Goal: Use online tool/utility: Utilize a website feature to perform a specific function

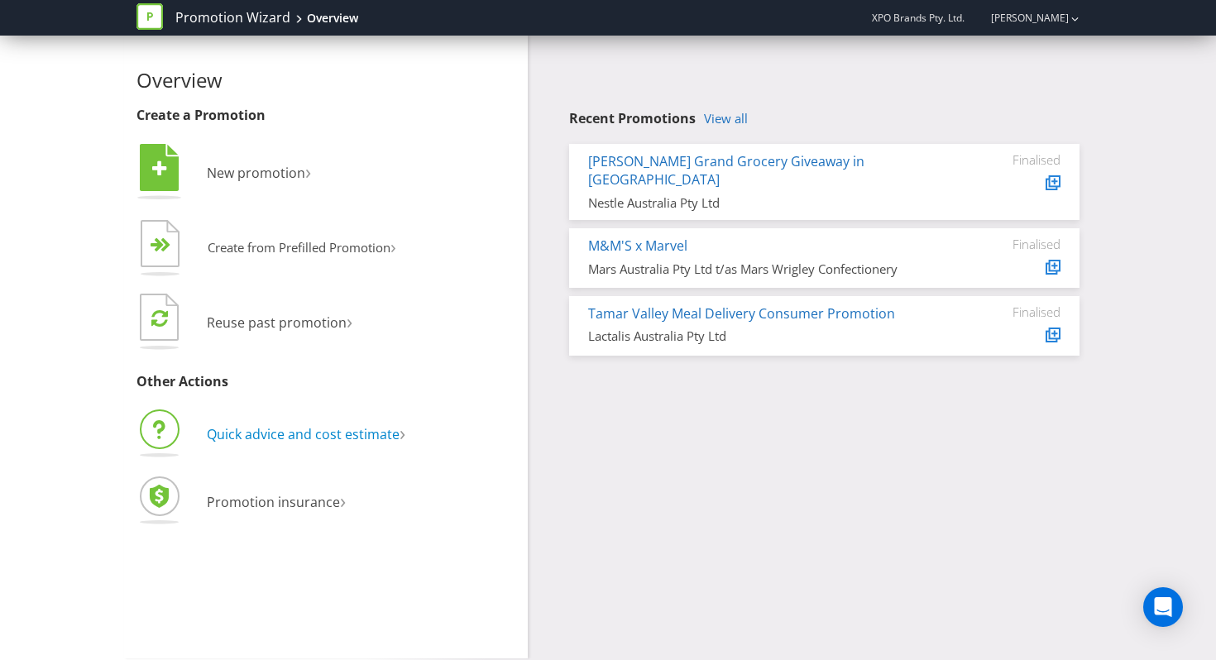
click at [236, 438] on span "Quick advice and cost estimate" at bounding box center [303, 434] width 193 height 18
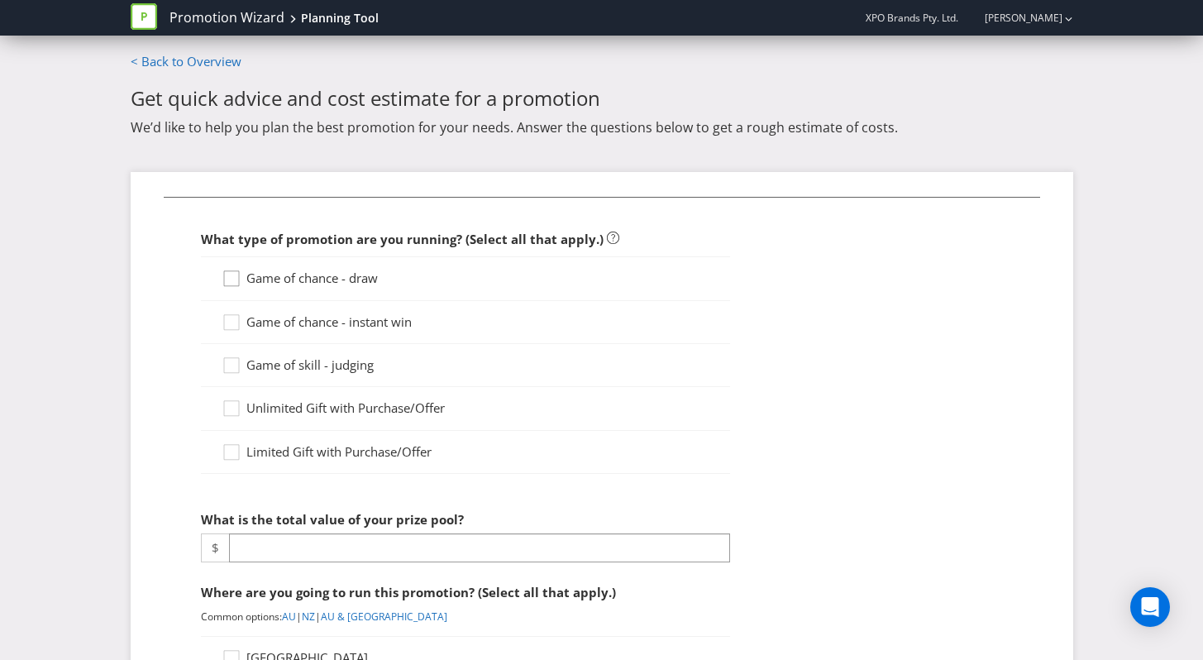
click at [234, 284] on icon at bounding box center [234, 282] width 25 height 25
click at [0, 0] on input "Game of chance - draw" at bounding box center [0, 0] width 0 height 0
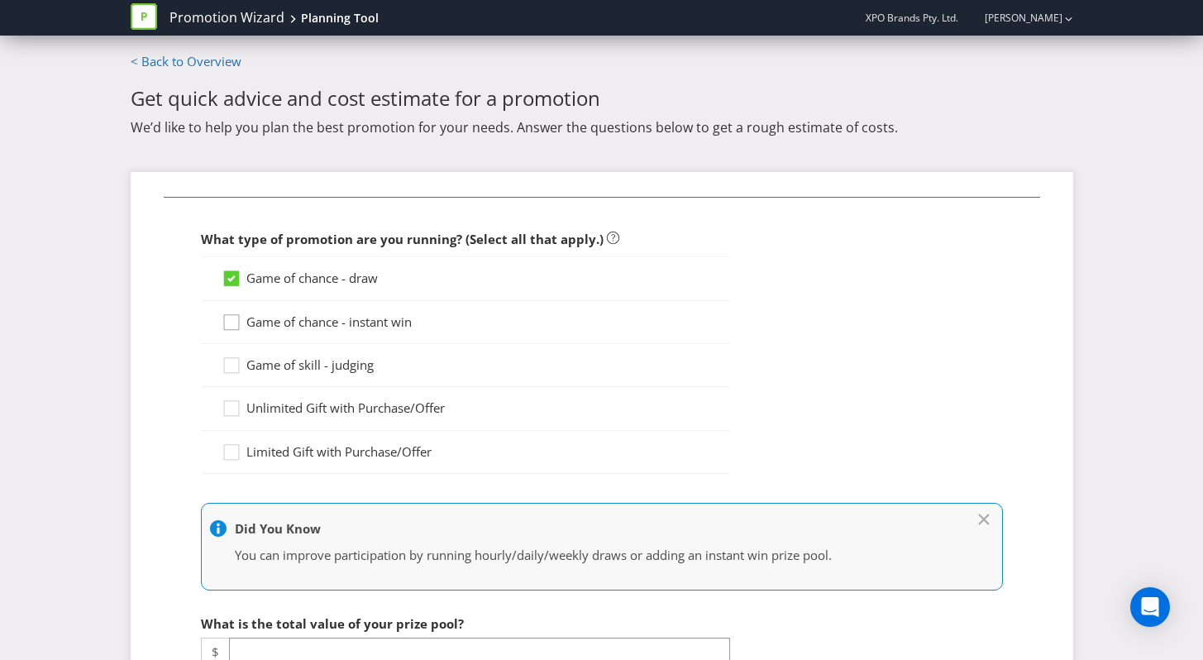
click at [234, 321] on icon at bounding box center [234, 325] width 25 height 25
click at [0, 0] on input "Game of chance - instant win" at bounding box center [0, 0] width 0 height 0
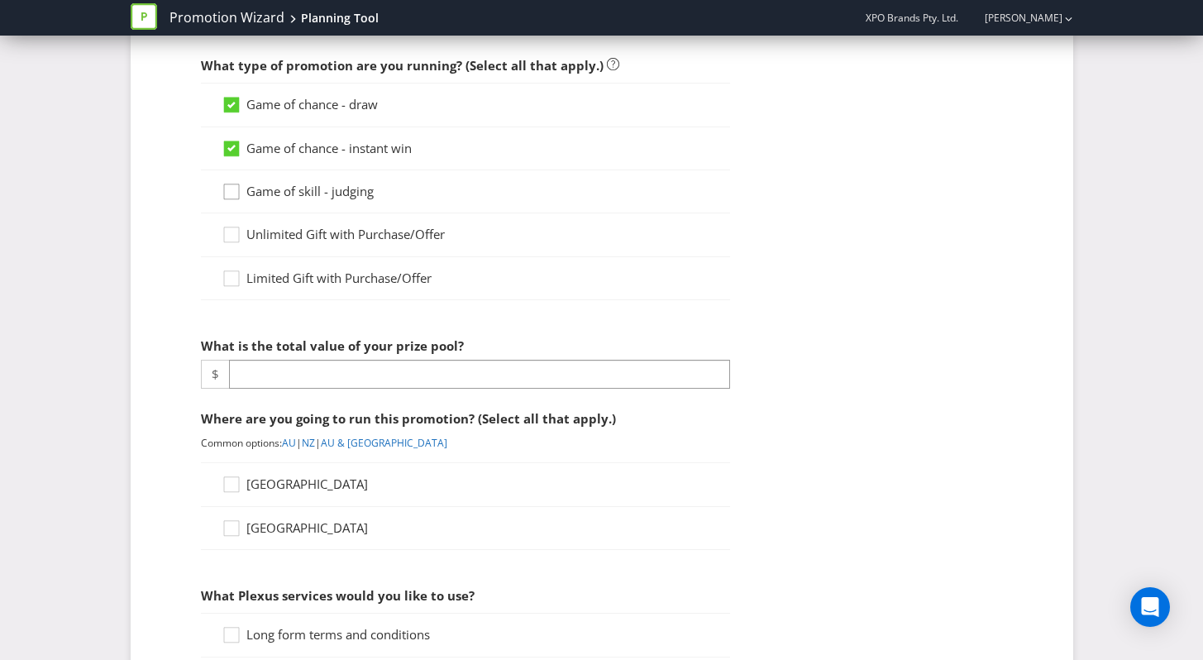
scroll to position [210, 0]
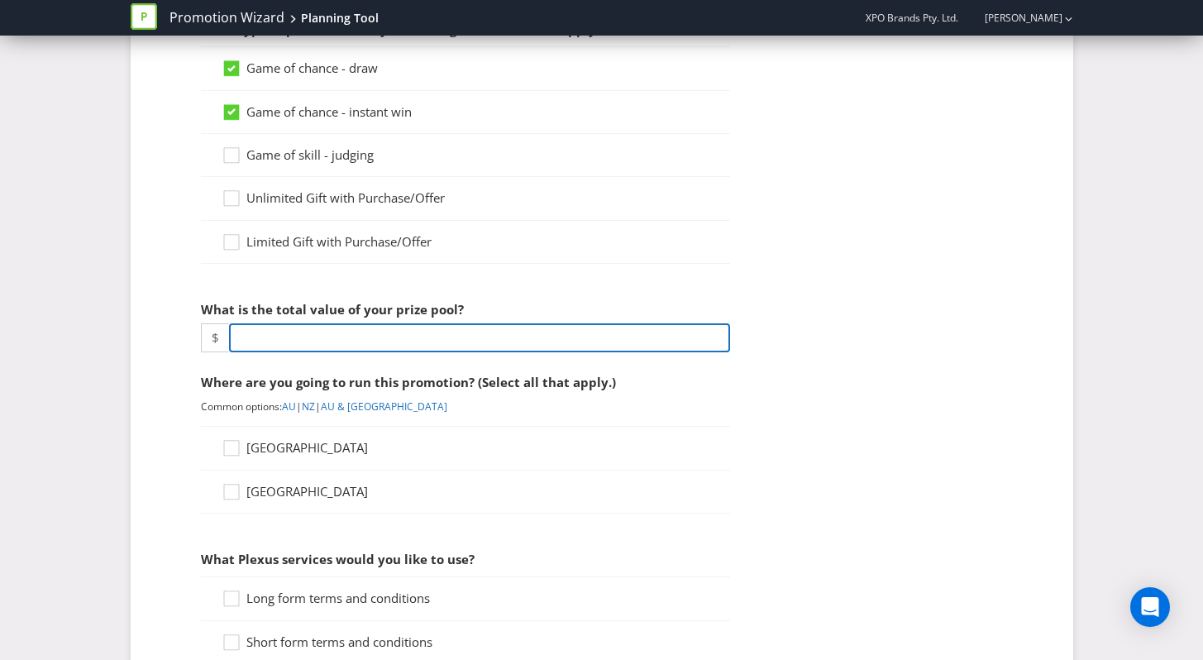
click at [256, 345] on input "number" at bounding box center [479, 337] width 501 height 29
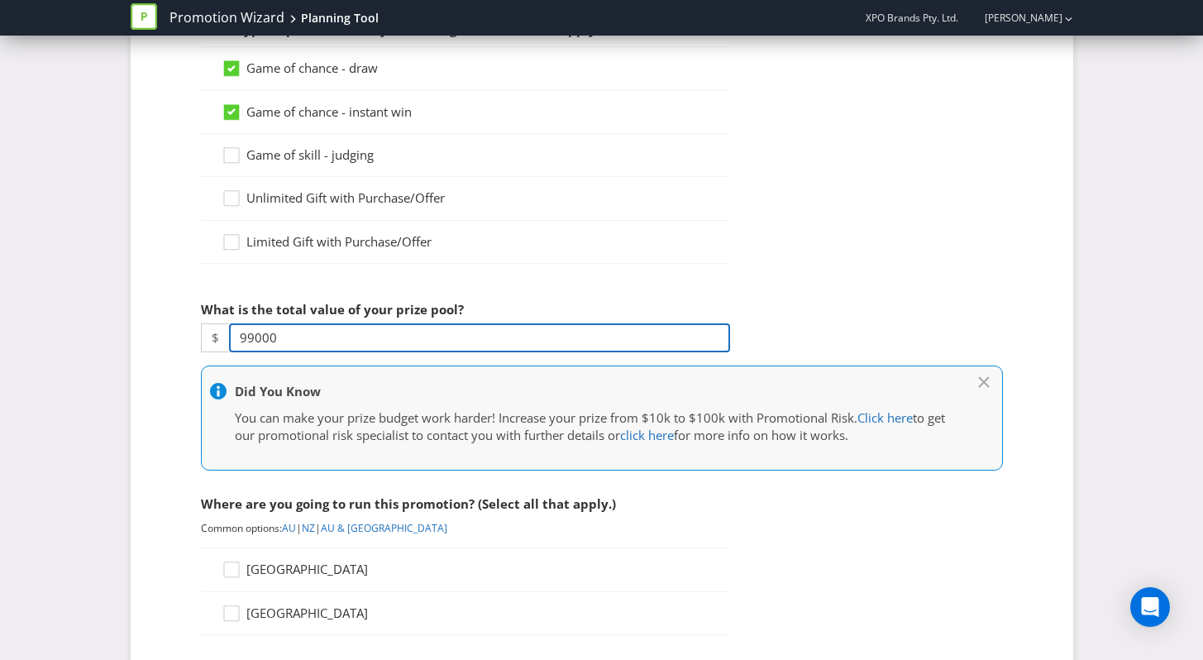
type input "99000"
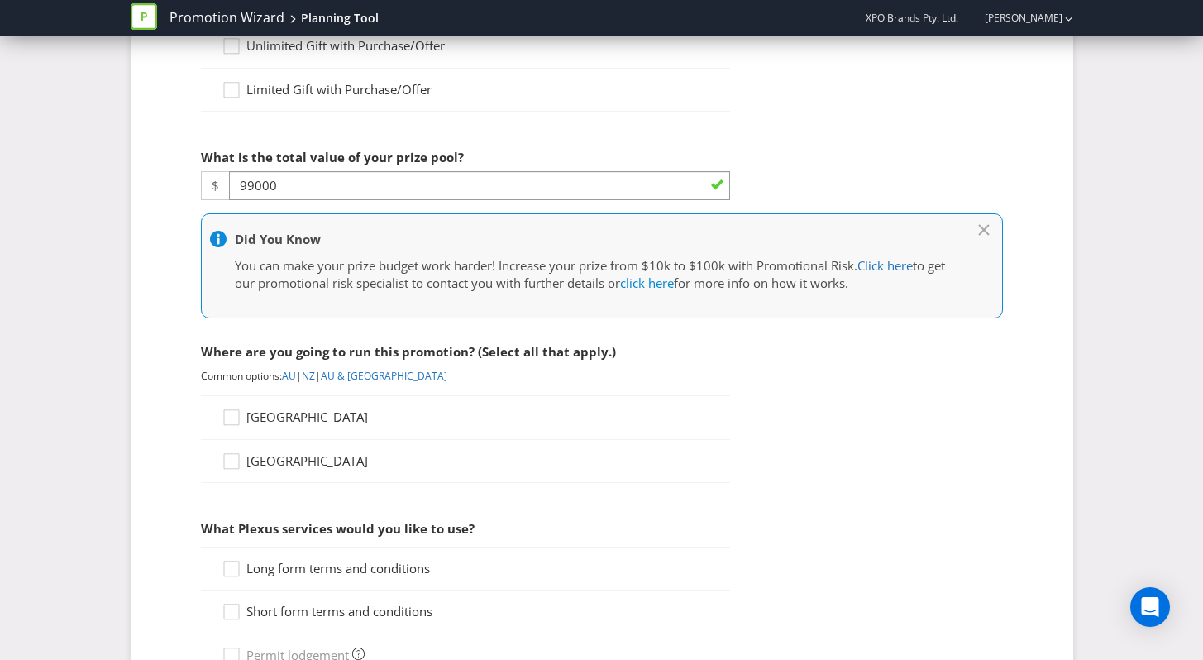
scroll to position [389, 0]
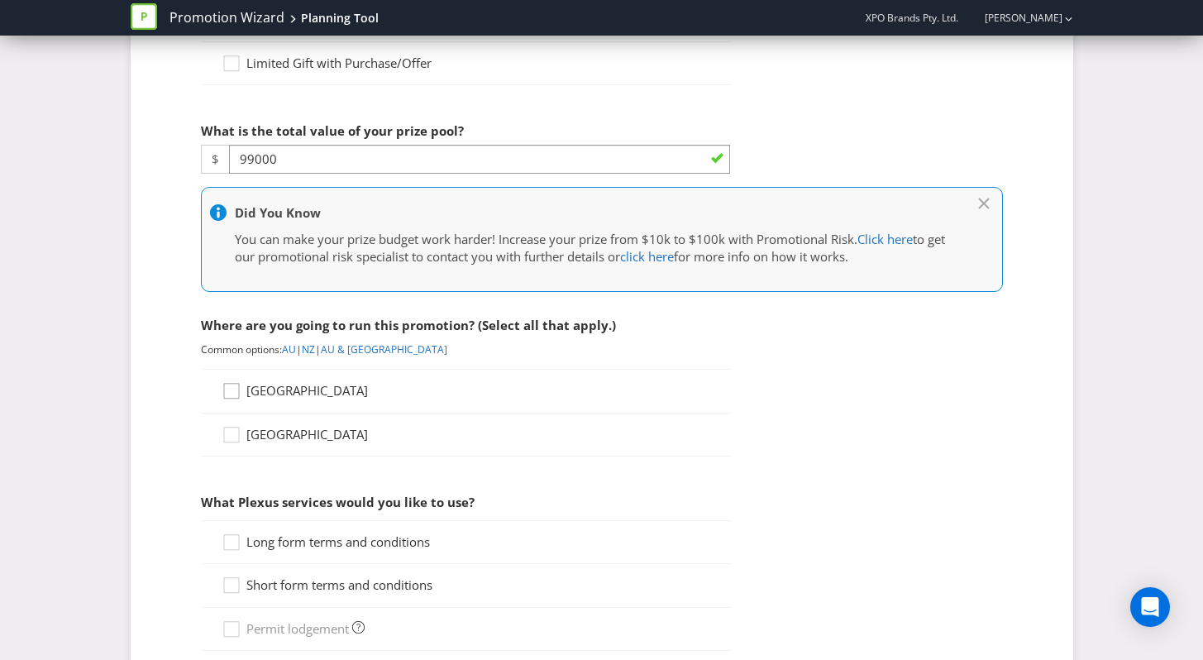
click at [225, 390] on icon at bounding box center [234, 394] width 25 height 25
click at [0, 0] on input "[GEOGRAPHIC_DATA]" at bounding box center [0, 0] width 0 height 0
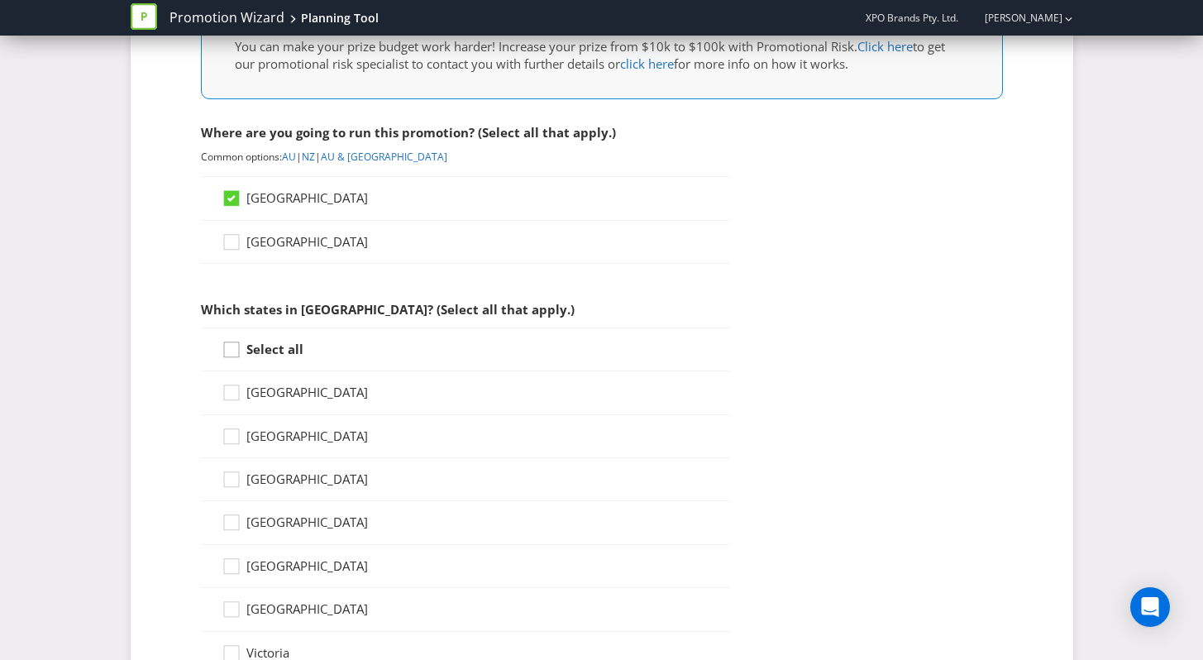
click at [241, 346] on icon at bounding box center [234, 353] width 25 height 25
click at [0, 0] on input "Select all" at bounding box center [0, 0] width 0 height 0
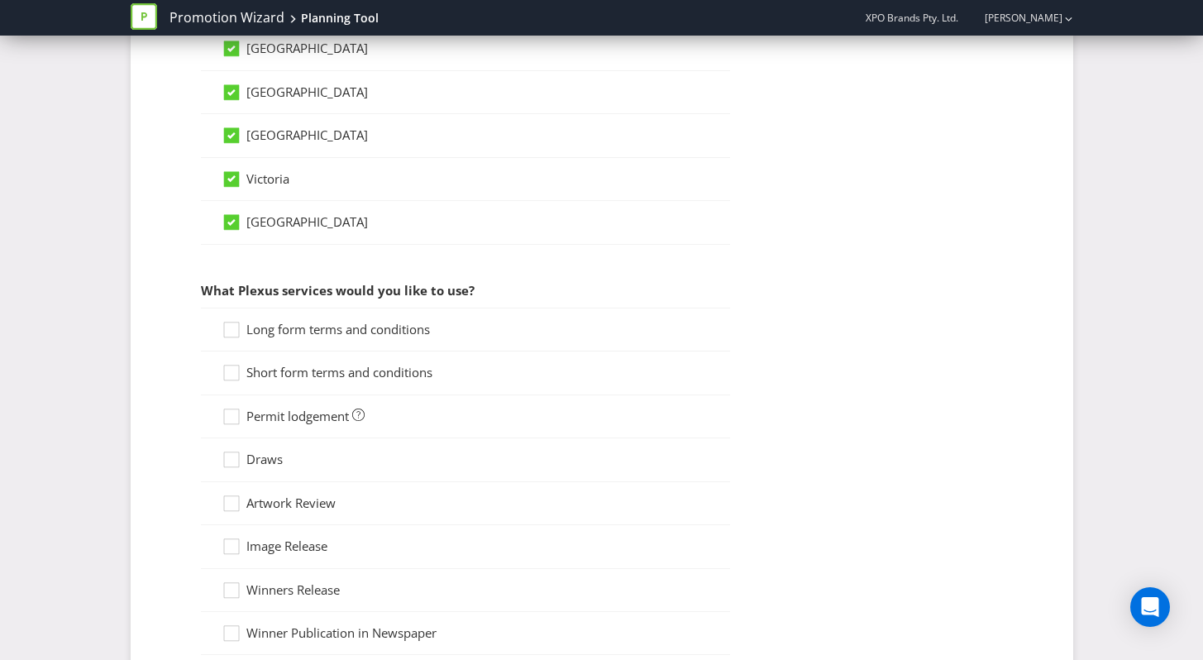
scroll to position [1071, 0]
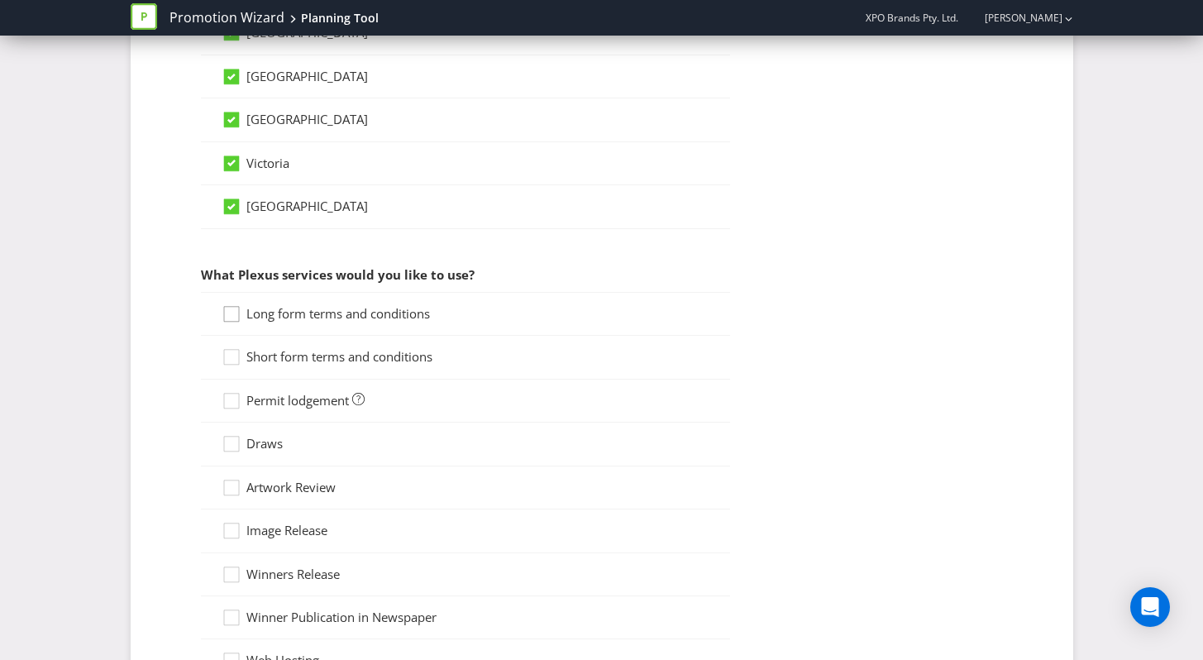
click at [237, 321] on icon at bounding box center [231, 314] width 15 height 15
click at [0, 0] on input "Long form terms and conditions" at bounding box center [0, 0] width 0 height 0
click at [235, 355] on icon at bounding box center [234, 360] width 25 height 25
click at [0, 0] on input "Short form terms and conditions" at bounding box center [0, 0] width 0 height 0
click at [236, 394] on icon at bounding box center [231, 401] width 15 height 15
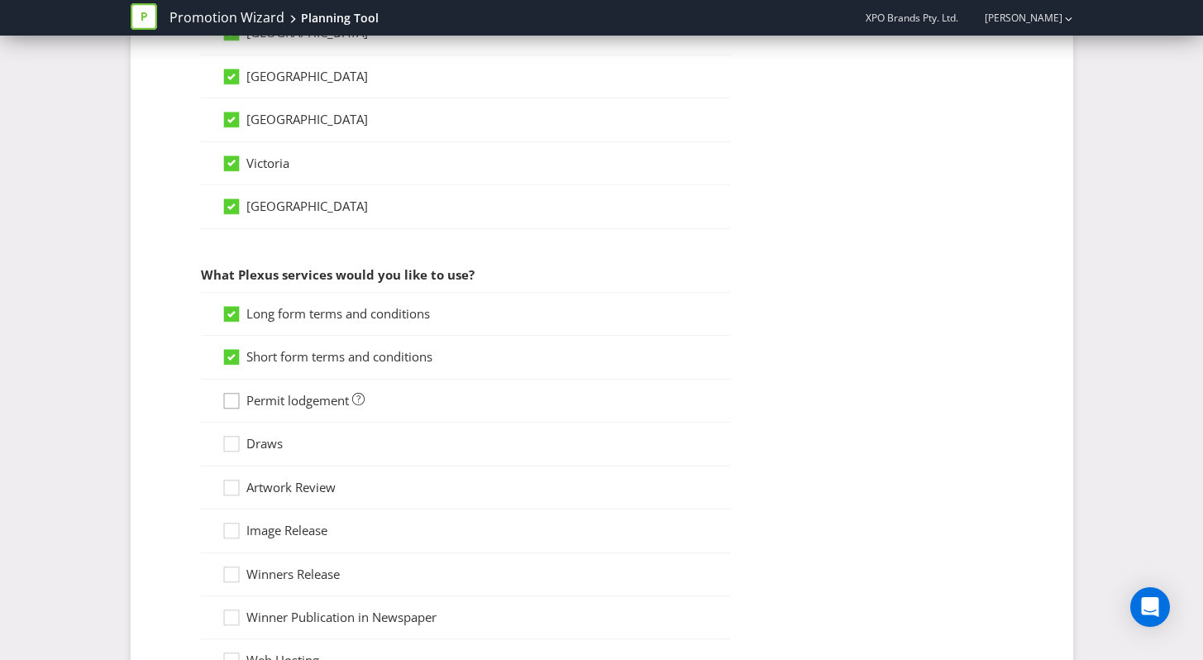
click at [0, 0] on input "Permit lodgement" at bounding box center [0, 0] width 0 height 0
click at [237, 442] on icon at bounding box center [234, 447] width 25 height 25
click at [0, 0] on input "Draws" at bounding box center [0, 0] width 0 height 0
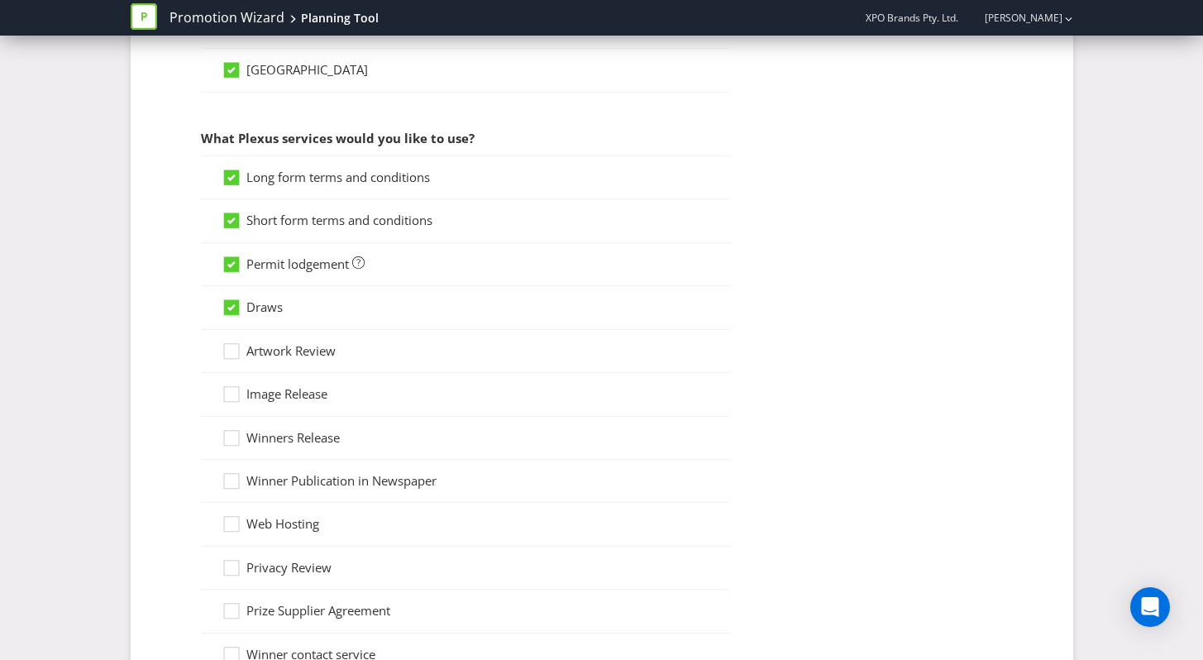
scroll to position [1208, 0]
click at [231, 402] on icon at bounding box center [234, 397] width 25 height 25
click at [0, 0] on input "Image Release" at bounding box center [0, 0] width 0 height 0
click at [232, 401] on icon at bounding box center [234, 397] width 25 height 25
click at [0, 0] on input "Image Release" at bounding box center [0, 0] width 0 height 0
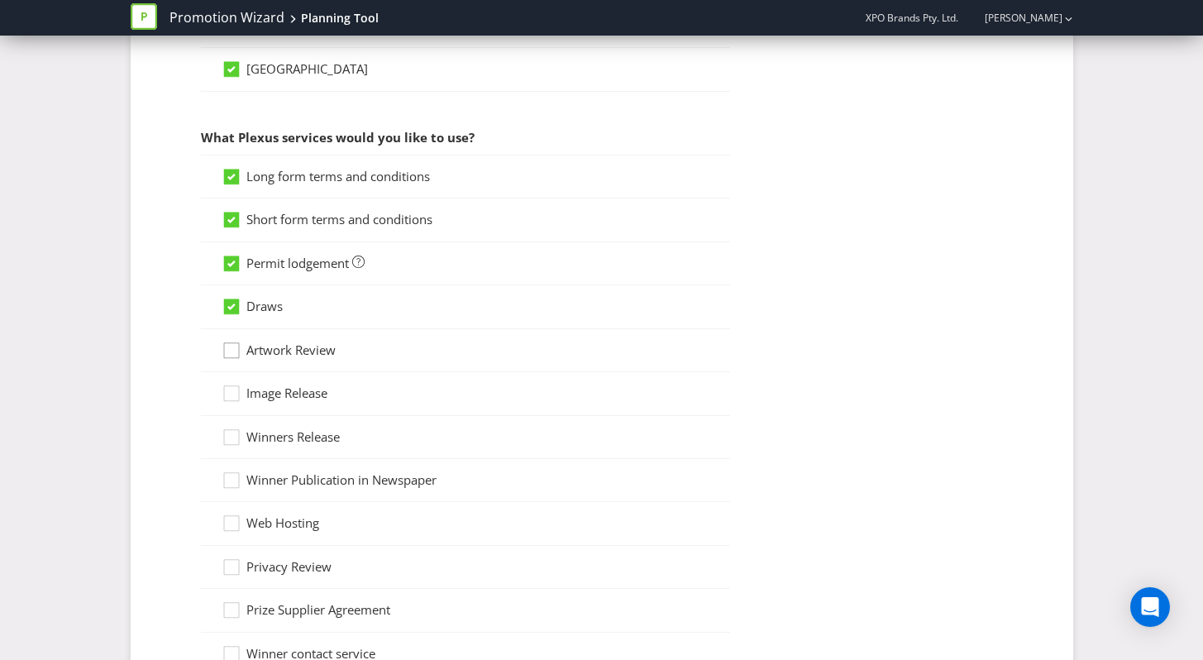
click at [234, 361] on icon at bounding box center [234, 354] width 25 height 25
click at [0, 0] on input "Artwork Review" at bounding box center [0, 0] width 0 height 0
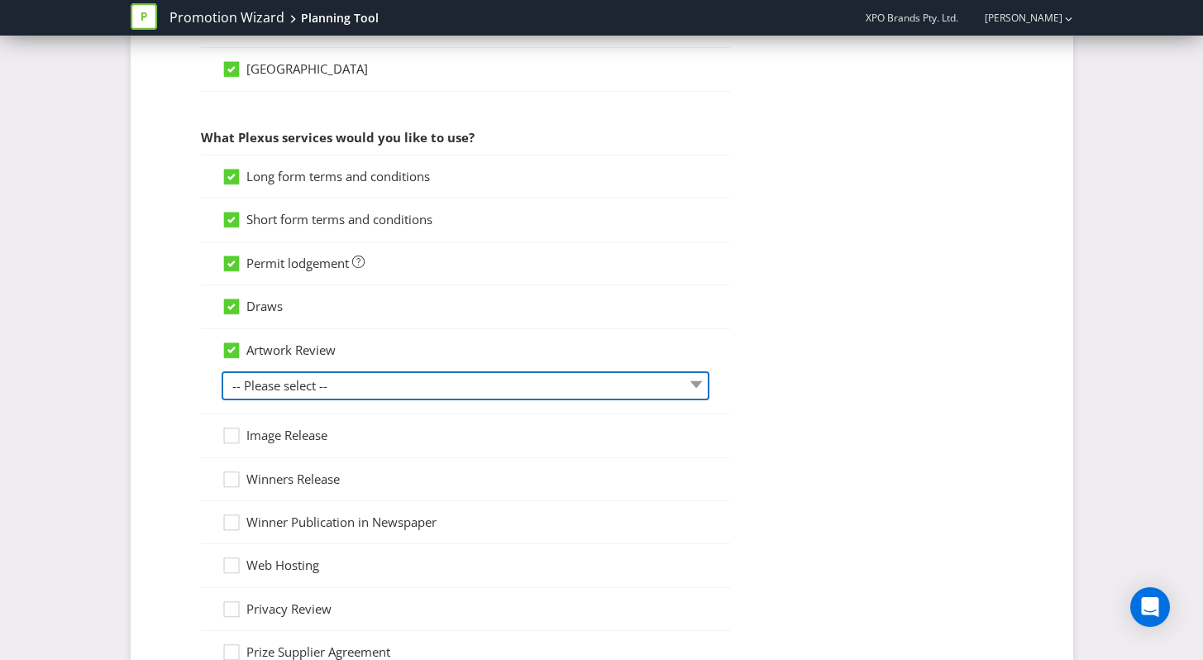
click at [277, 381] on select "-- Please select -- 1 piece 2-4 pieces (provided at same time) 5-7 pieces (prov…" at bounding box center [466, 385] width 488 height 29
select select "MARKETING_REVIEW_1"
click at [222, 371] on select "-- Please select -- 1 piece 2-4 pieces (provided at same time) 5-7 pieces (prov…" at bounding box center [466, 385] width 488 height 29
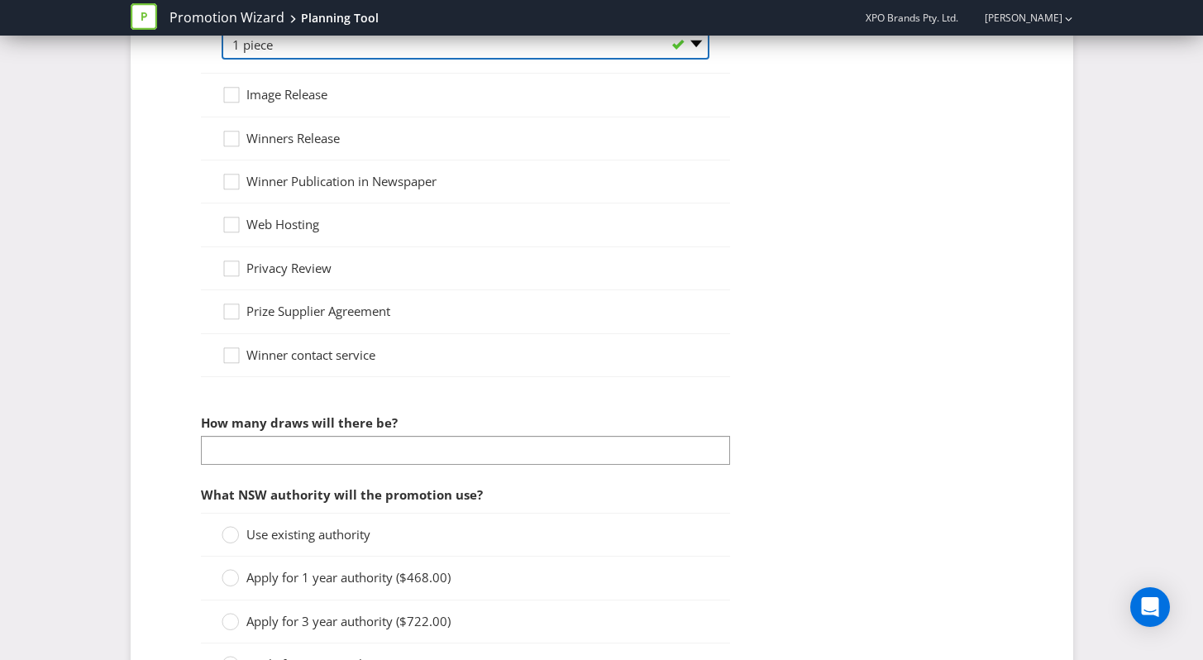
scroll to position [1565, 0]
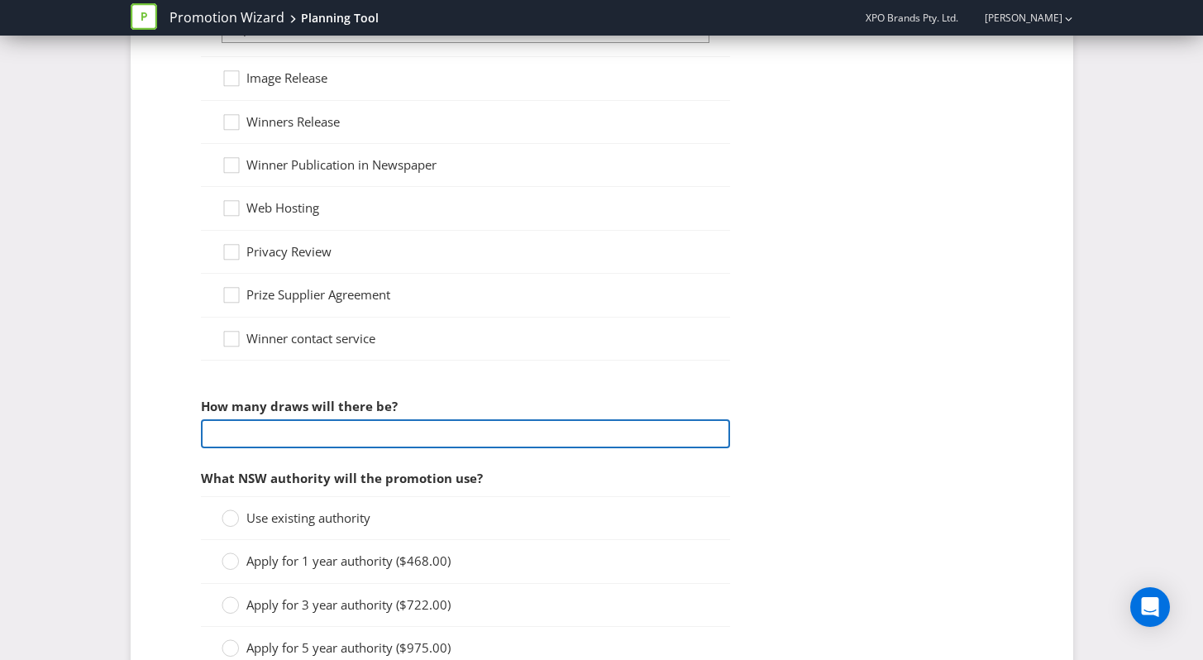
click at [272, 430] on input "number" at bounding box center [465, 433] width 529 height 29
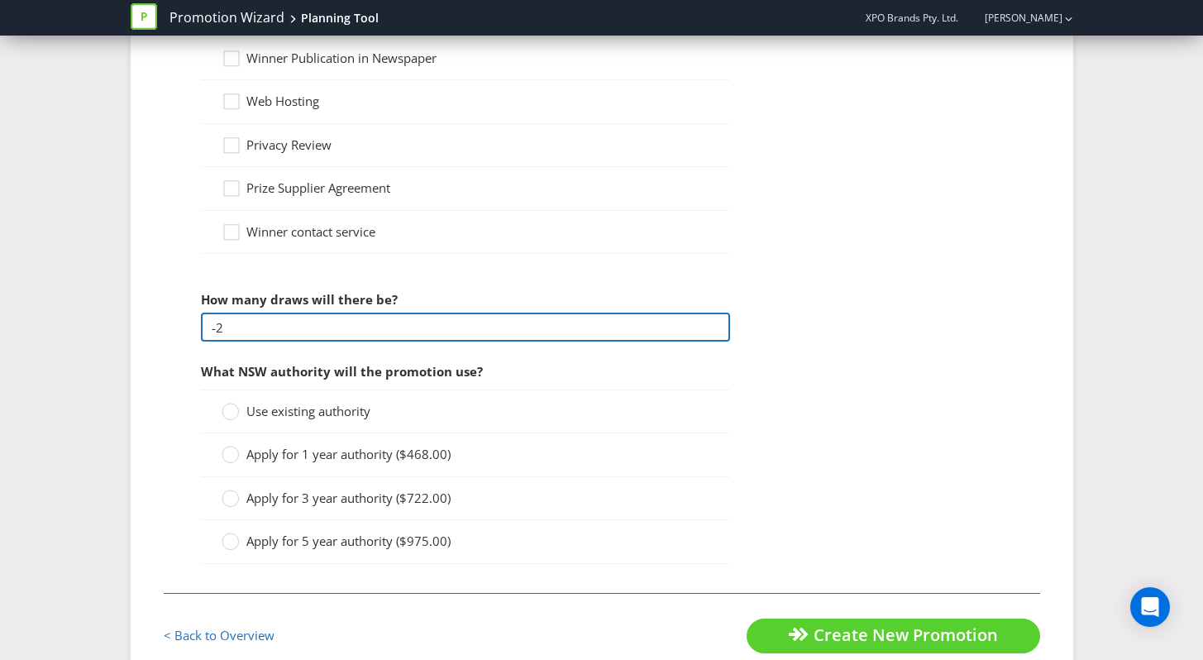
type input "-2"
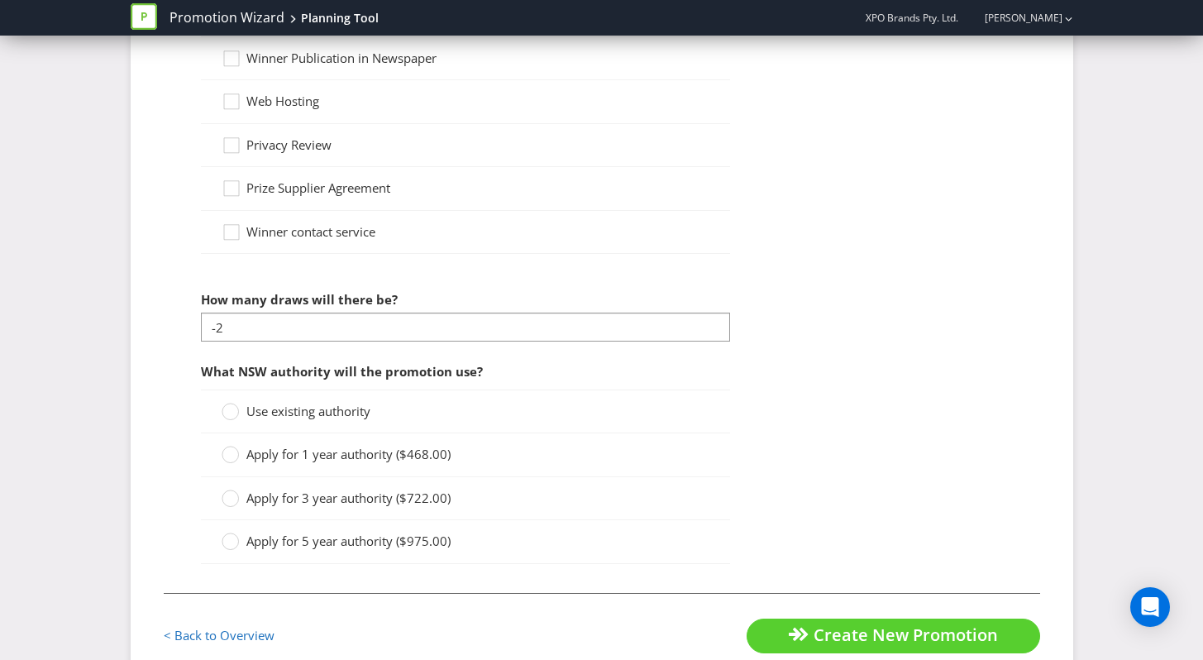
click at [273, 413] on div "Use existing authority" at bounding box center [465, 412] width 529 height 44
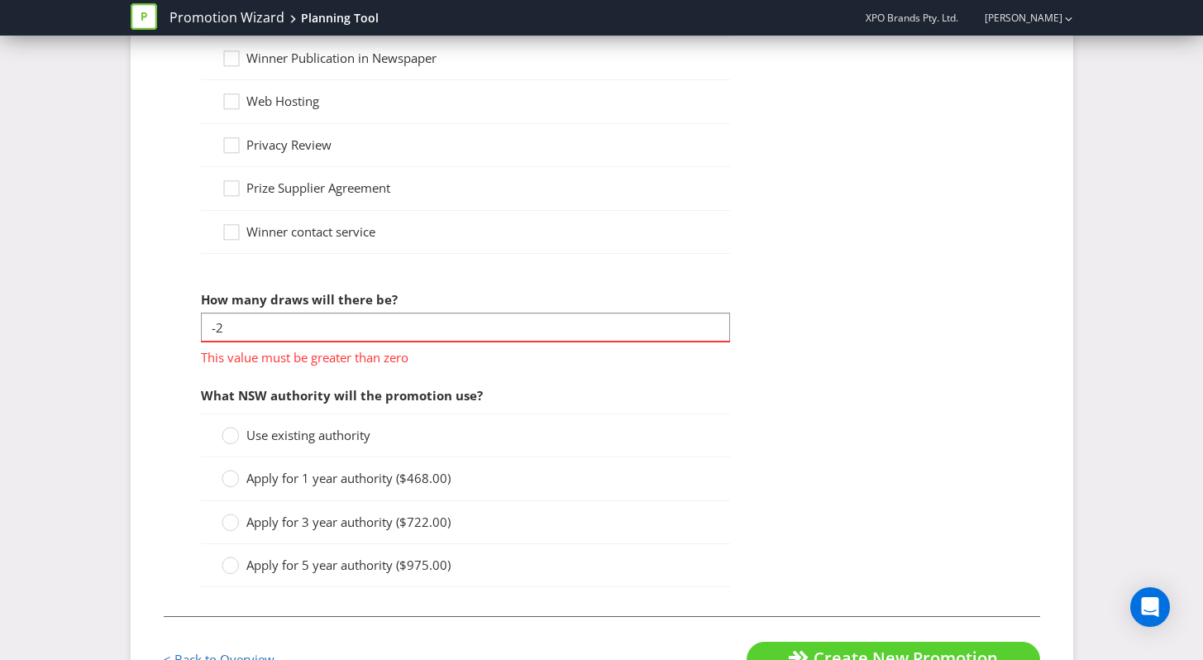
scroll to position [1739, 0]
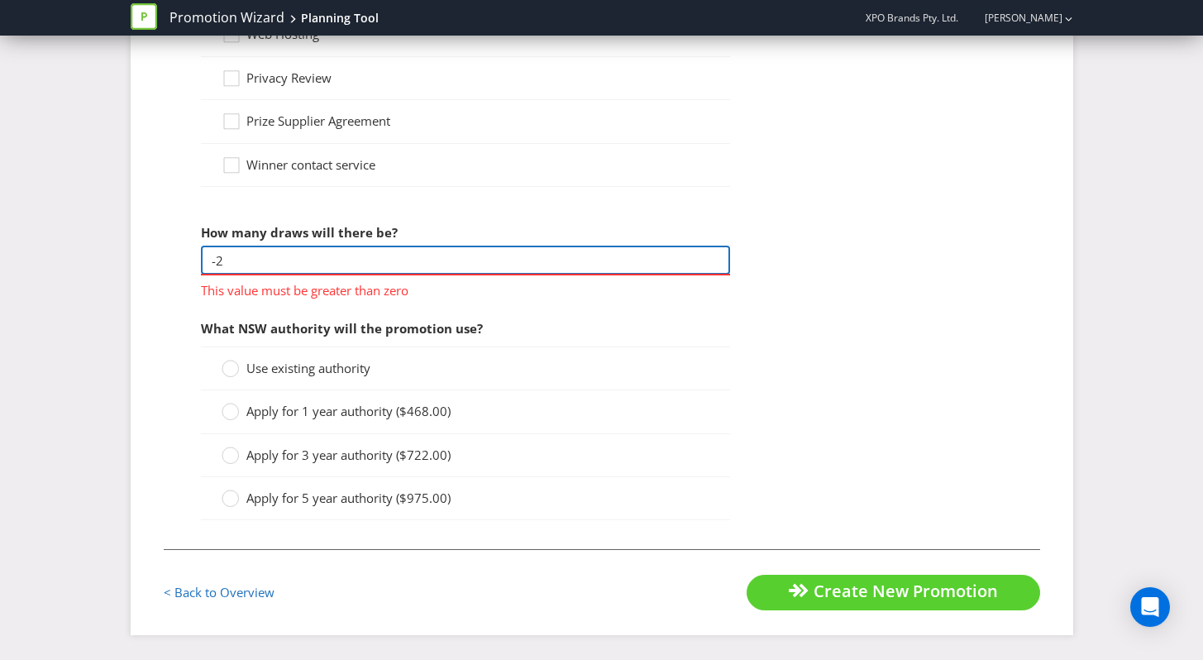
click at [270, 272] on input "-2" at bounding box center [465, 260] width 529 height 29
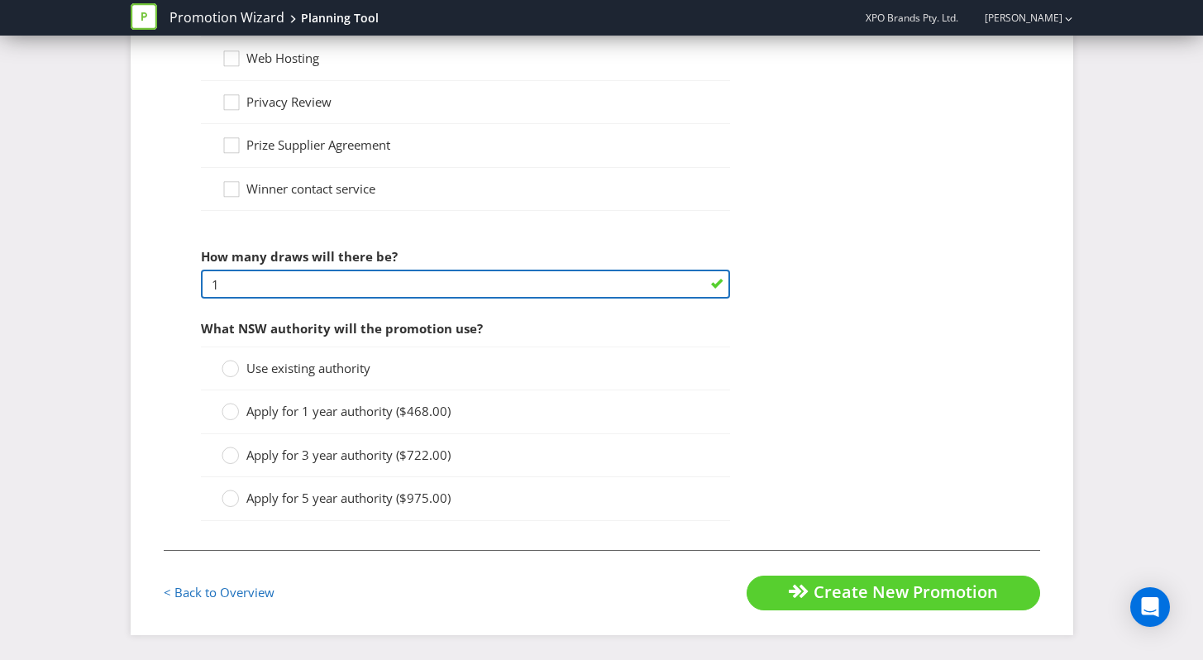
type input "1"
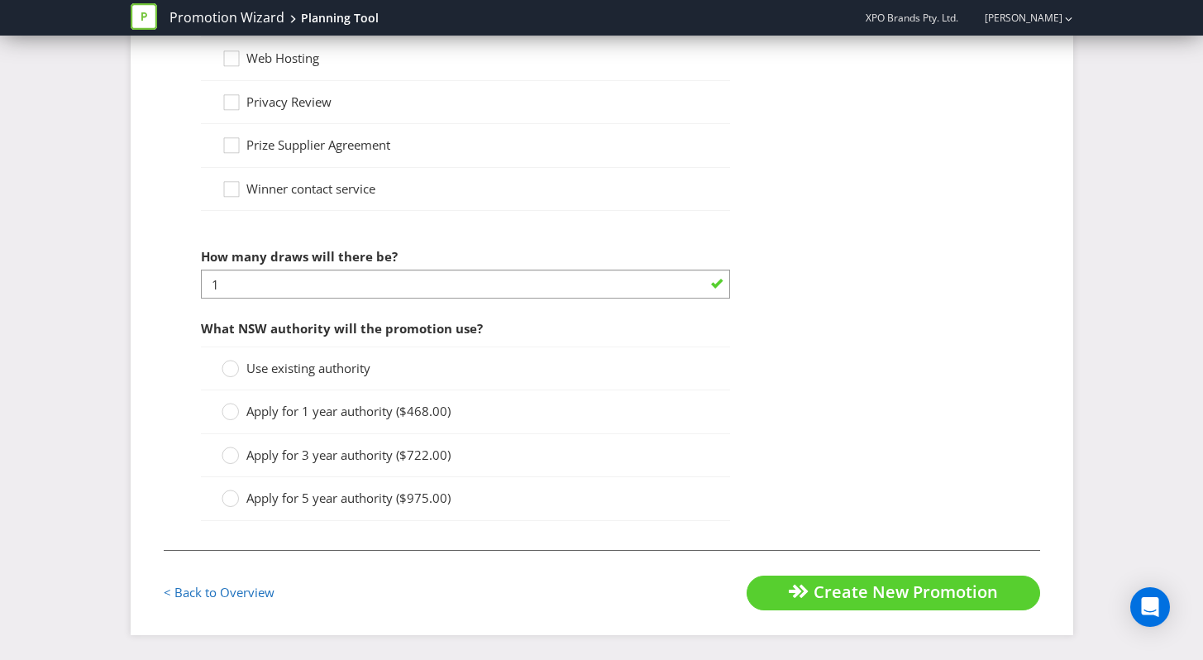
click at [265, 370] on span "Use existing authority" at bounding box center [308, 368] width 124 height 17
click at [0, 0] on input "Use existing authority" at bounding box center [0, 0] width 0 height 0
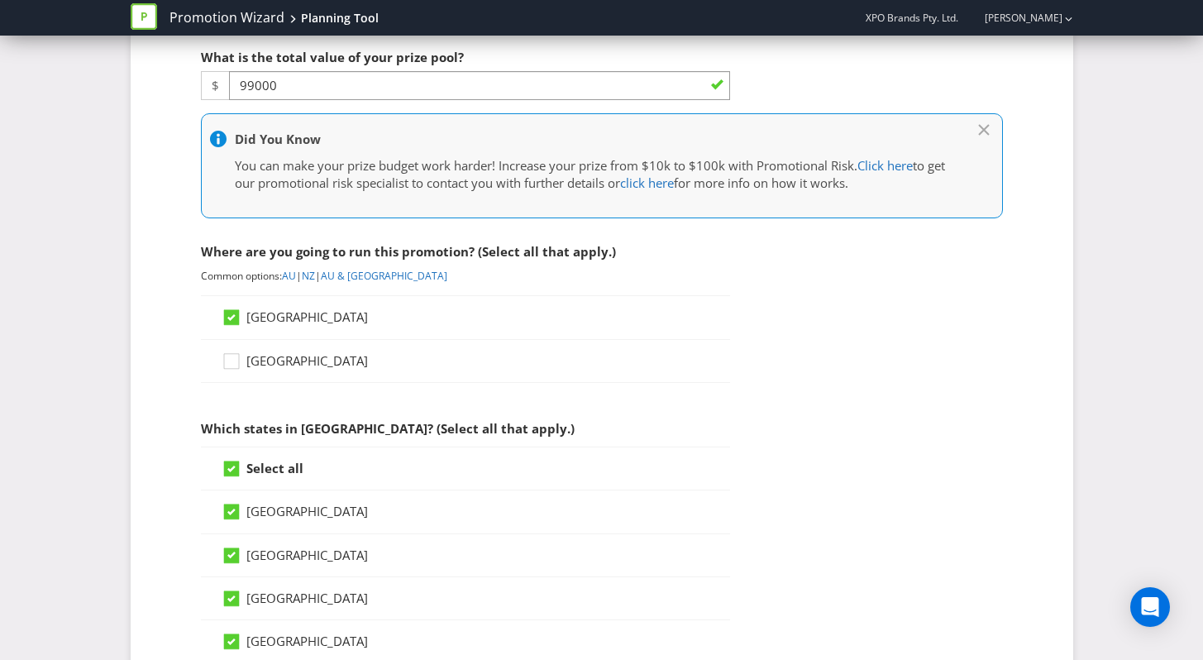
scroll to position [0, 0]
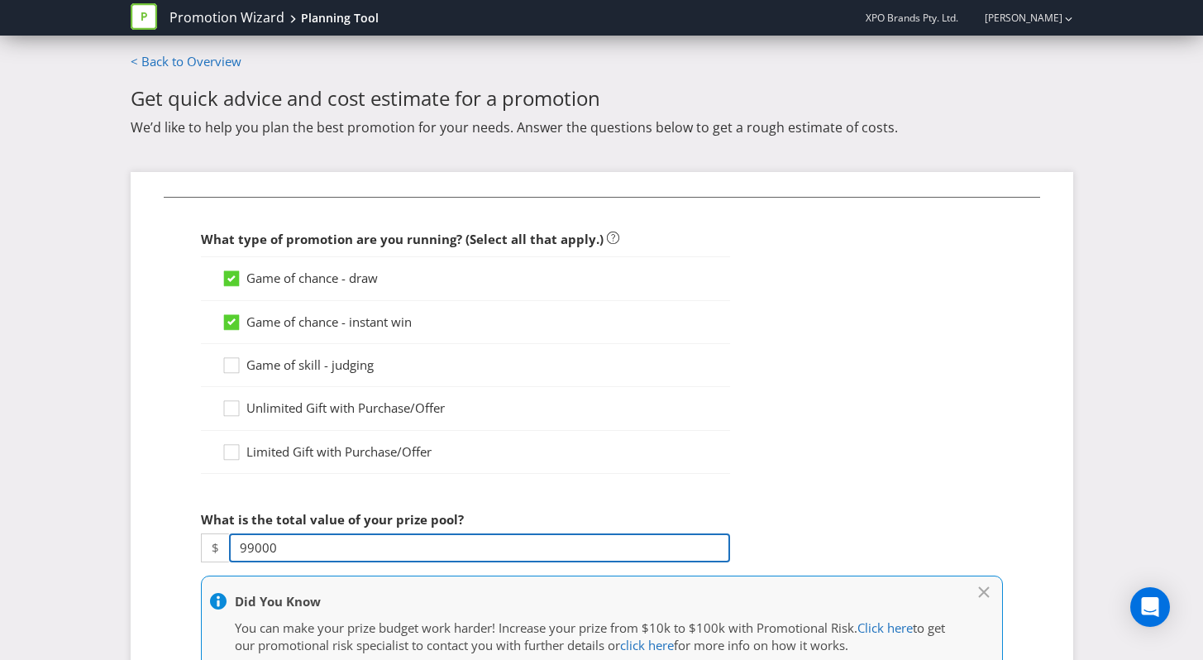
drag, startPoint x: 289, startPoint y: 539, endPoint x: 88, endPoint y: 537, distance: 201.0
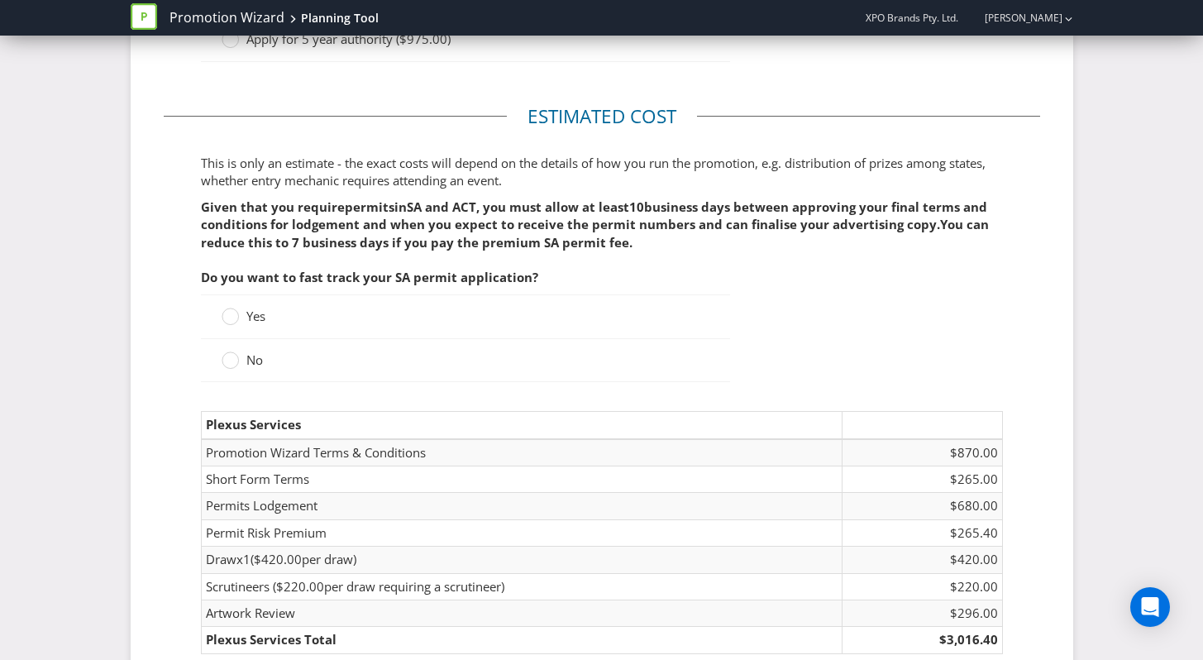
scroll to position [2468, 0]
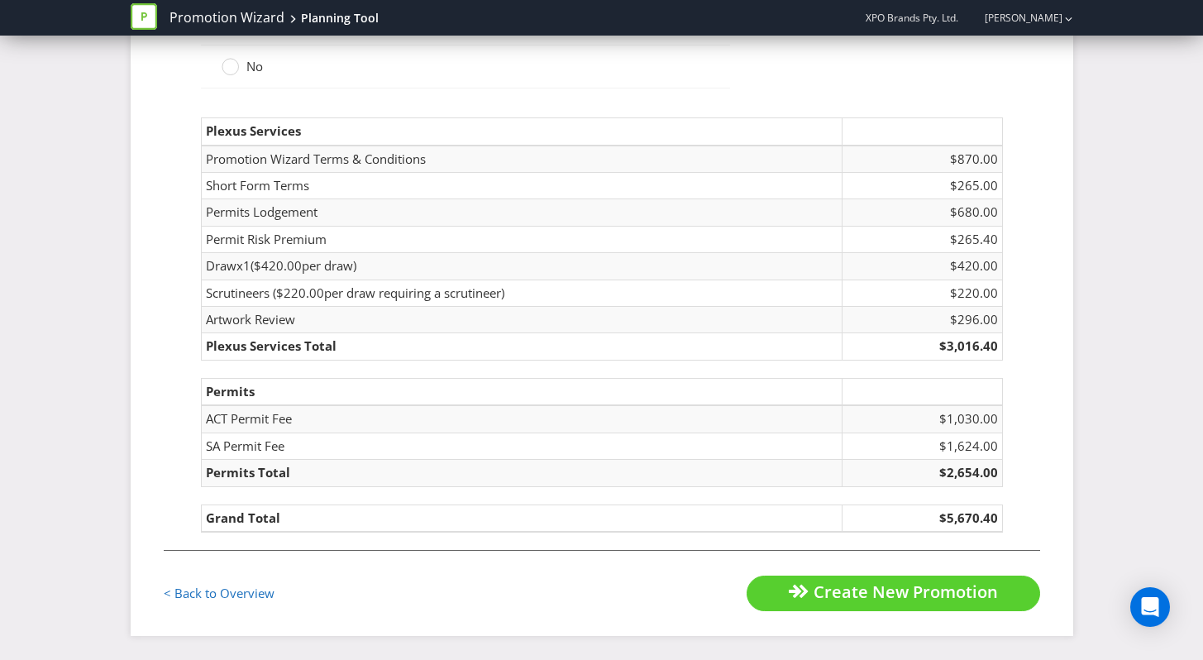
click at [444, 539] on fieldset "Estimated cost This is only an estimate - the exact costs will depend on the de…" at bounding box center [602, 180] width 877 height 740
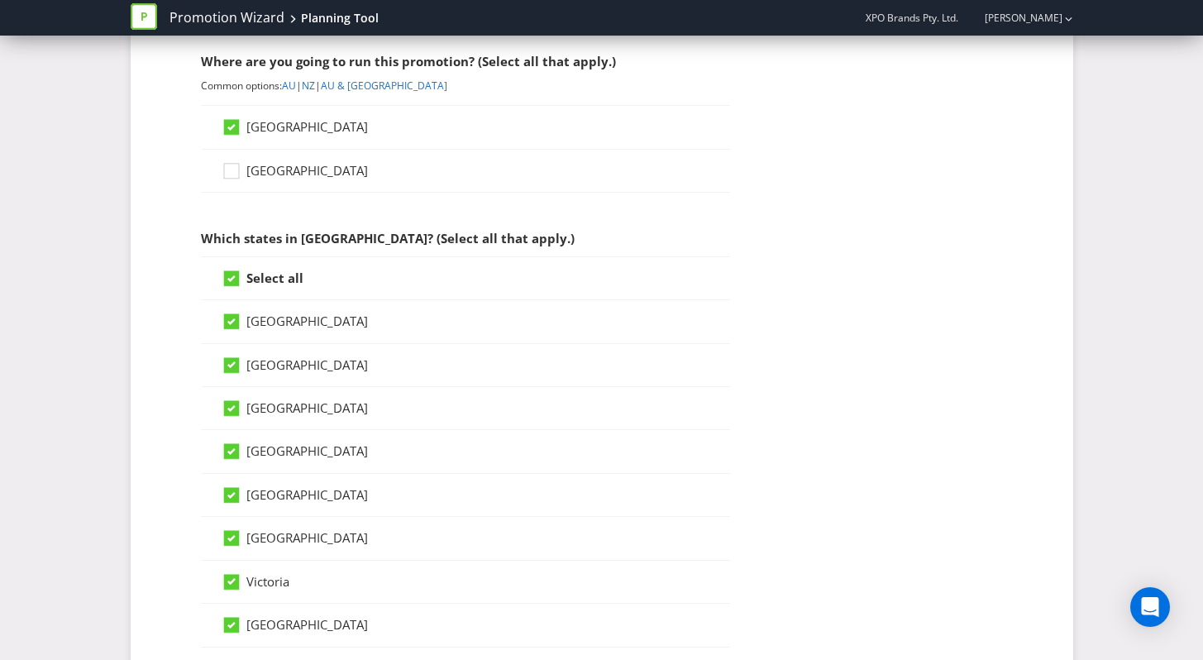
scroll to position [156, 0]
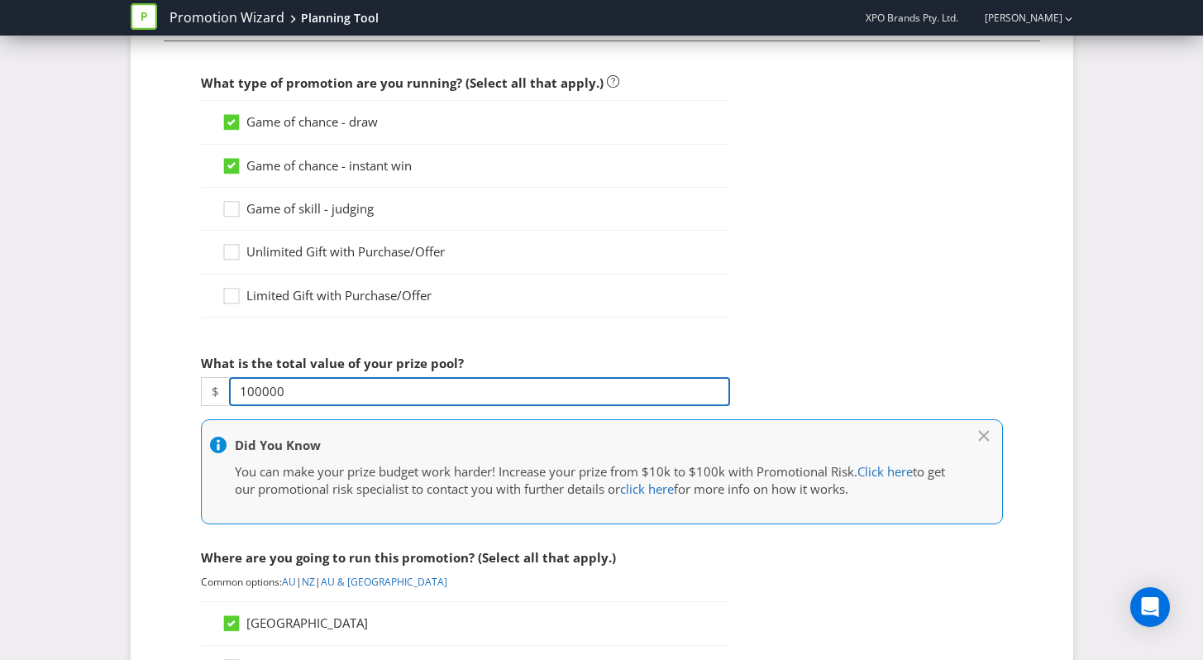
click at [301, 392] on input "100000" at bounding box center [479, 391] width 501 height 29
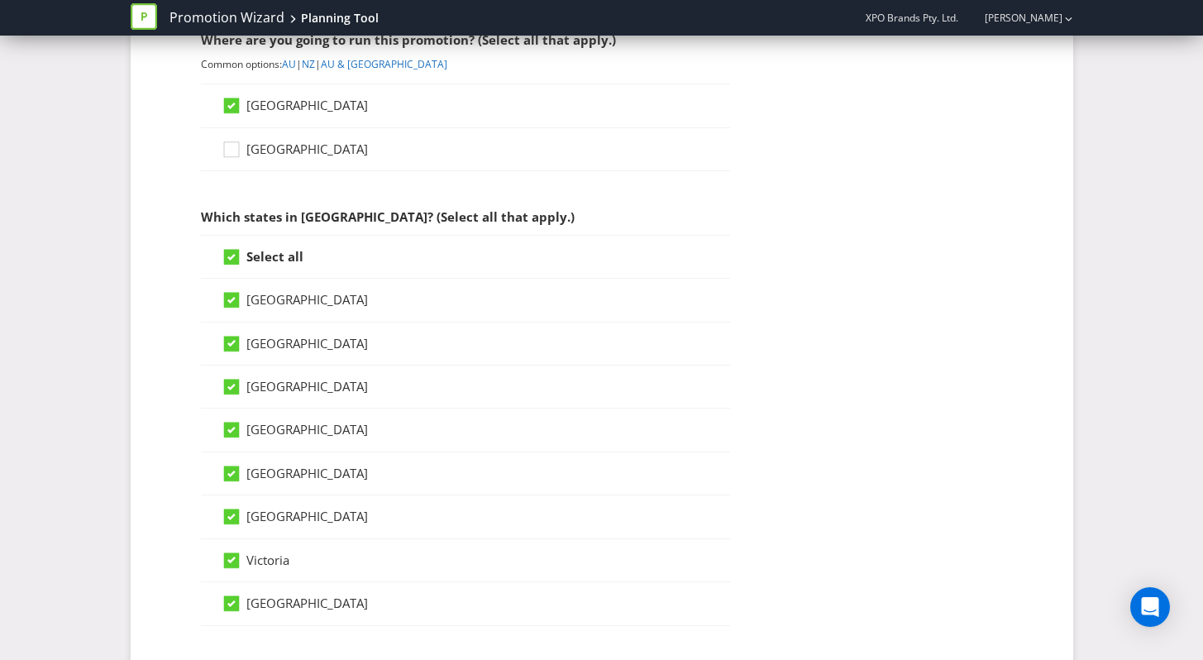
scroll to position [0, 0]
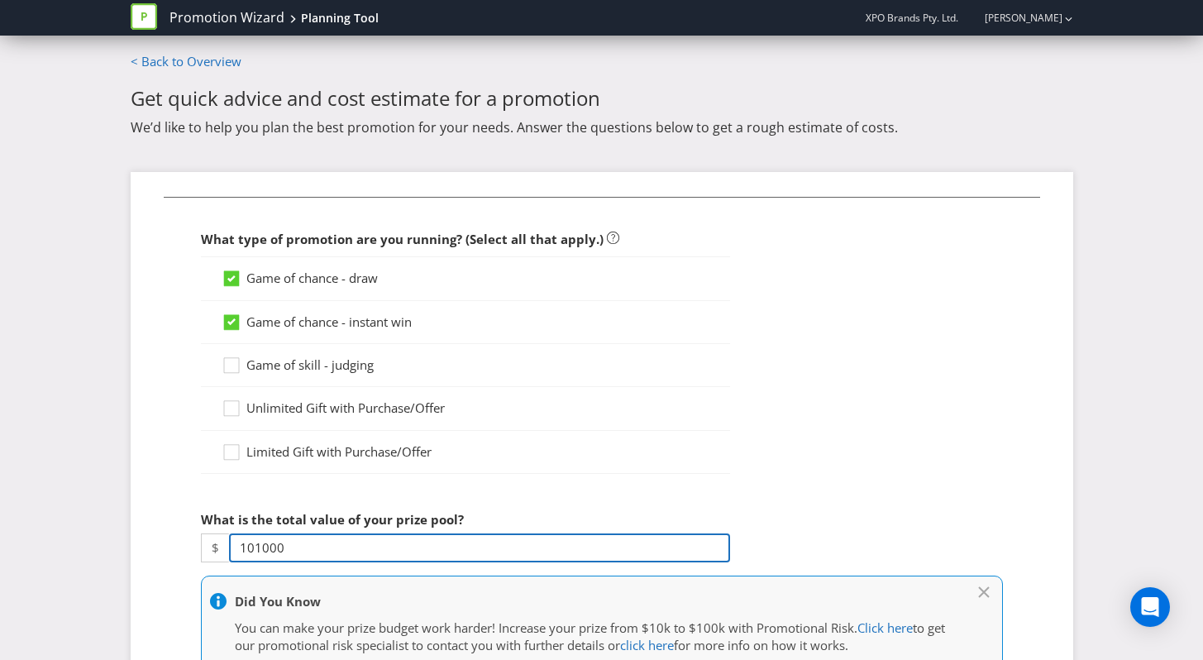
drag, startPoint x: 329, startPoint y: 544, endPoint x: 36, endPoint y: 541, distance: 293.6
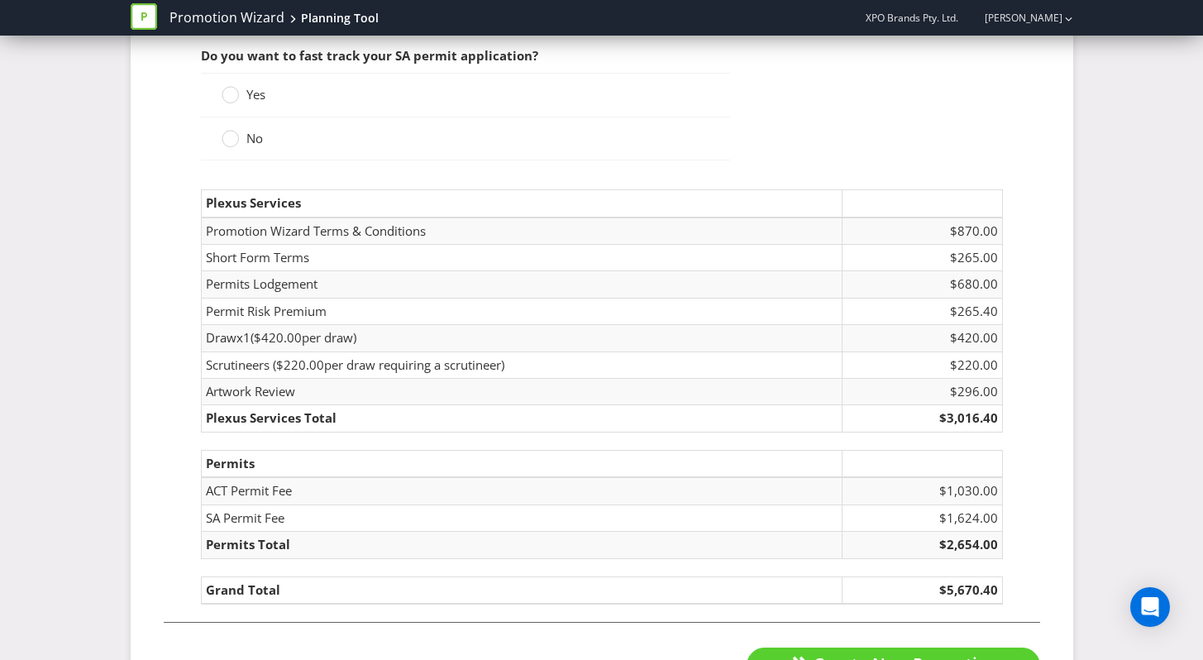
scroll to position [2468, 0]
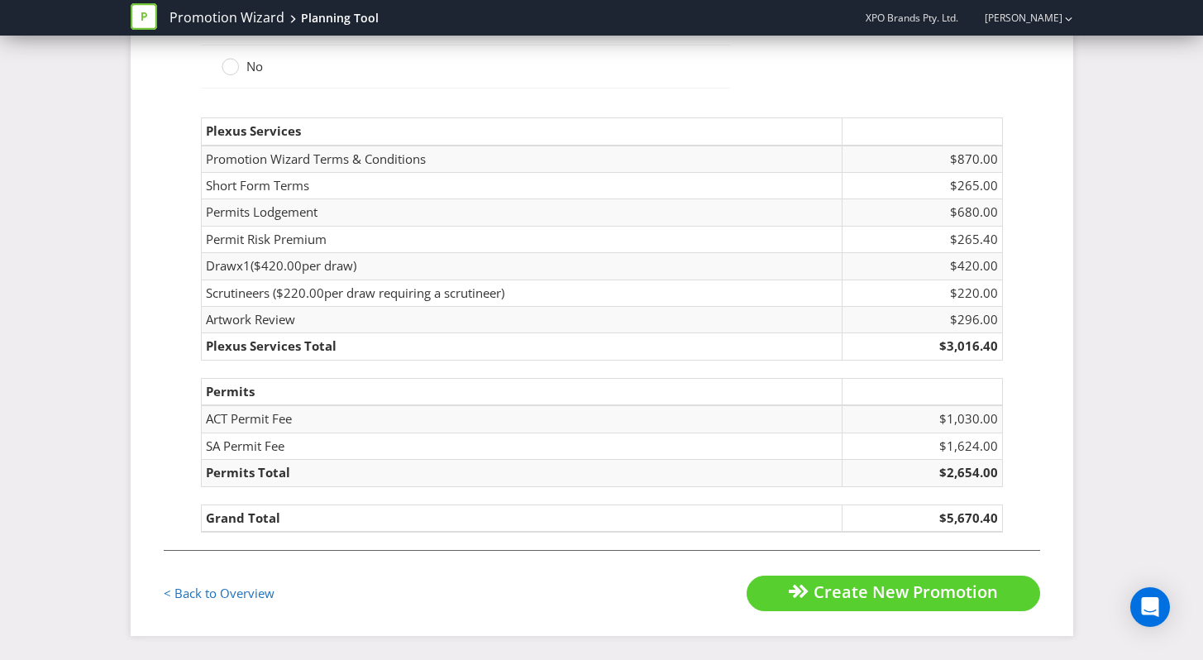
type input "99000"
